Goal: Information Seeking & Learning: Learn about a topic

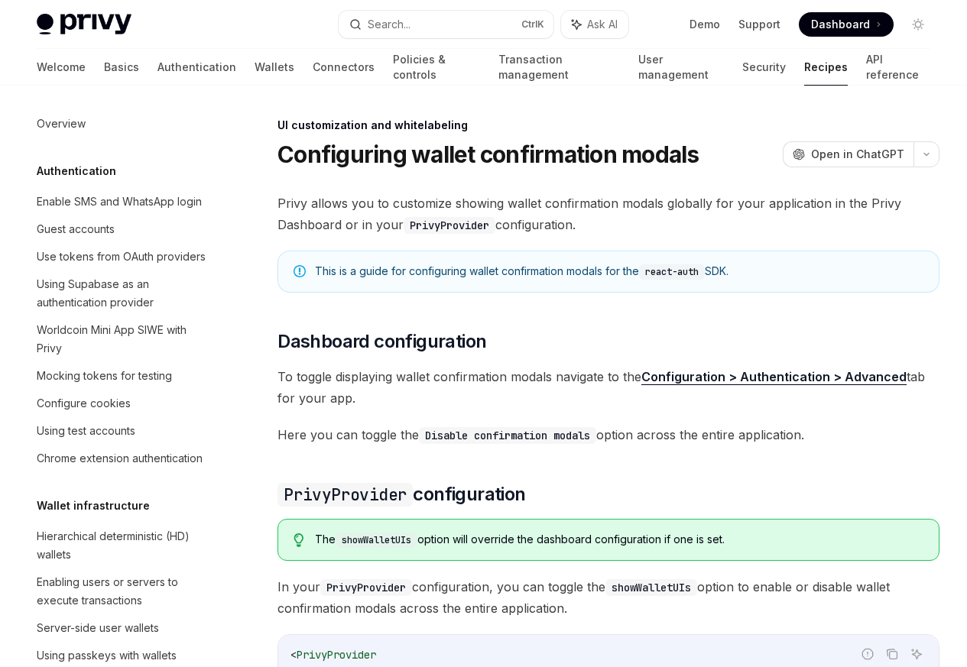
scroll to position [669, 0]
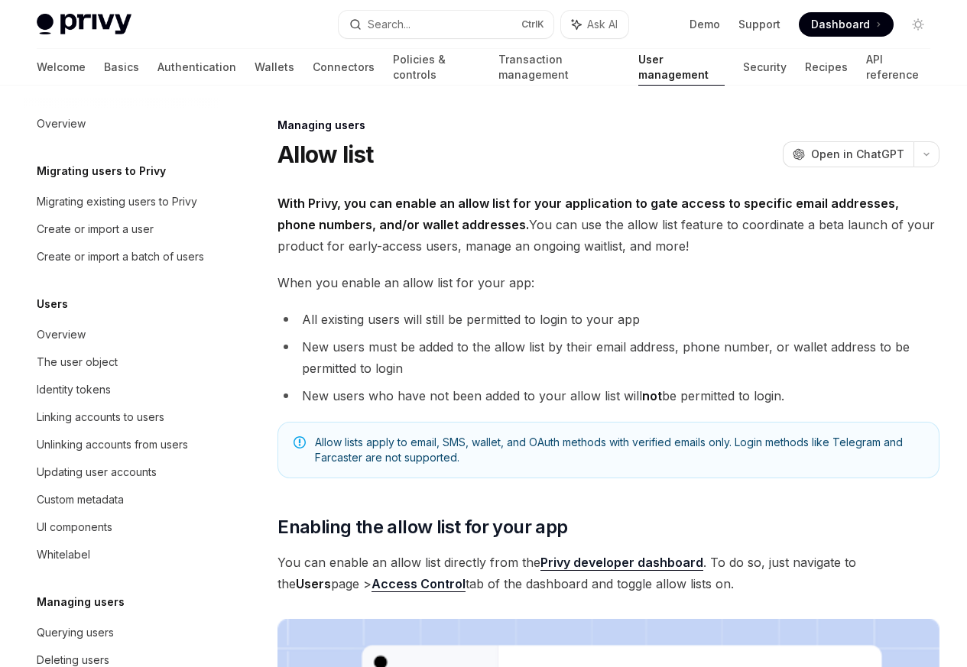
scroll to position [216, 0]
